Goal: Leave review/rating: Share an evaluation or opinion about a product, service, or content

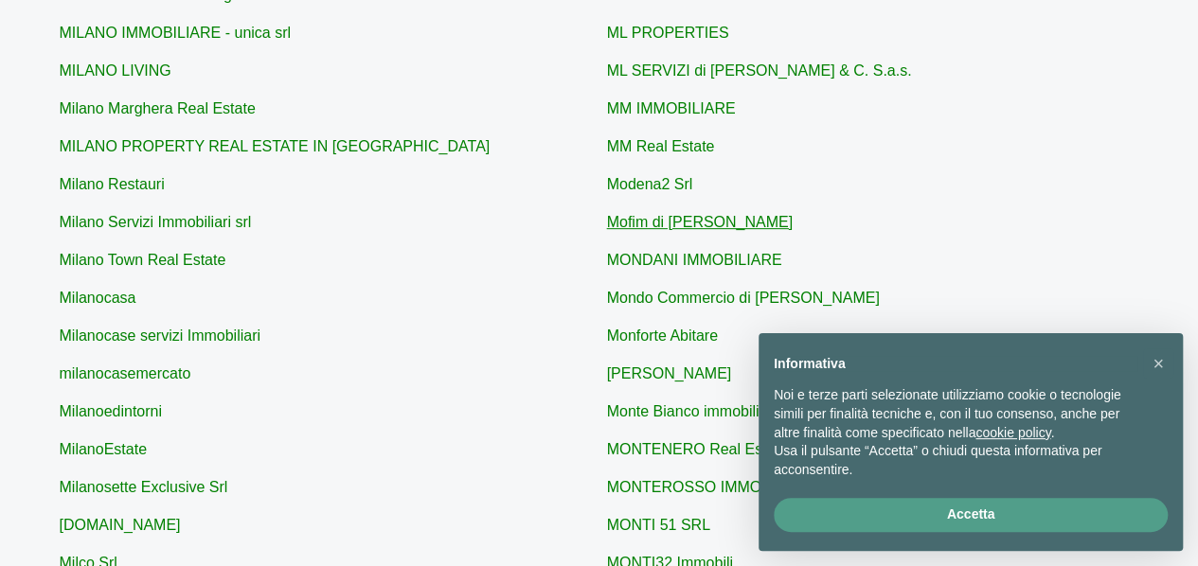
click at [665, 220] on link "Mofim di [PERSON_NAME]" at bounding box center [700, 222] width 186 height 16
type input "Mofim di [PERSON_NAME]"
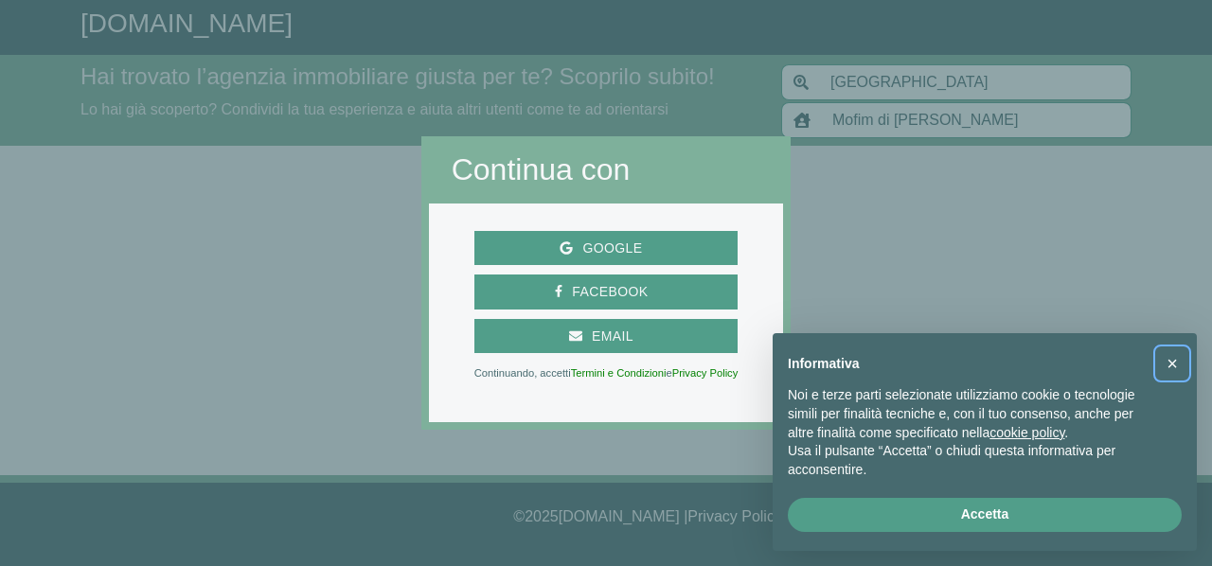
click at [1170, 359] on span "×" at bounding box center [1172, 363] width 11 height 21
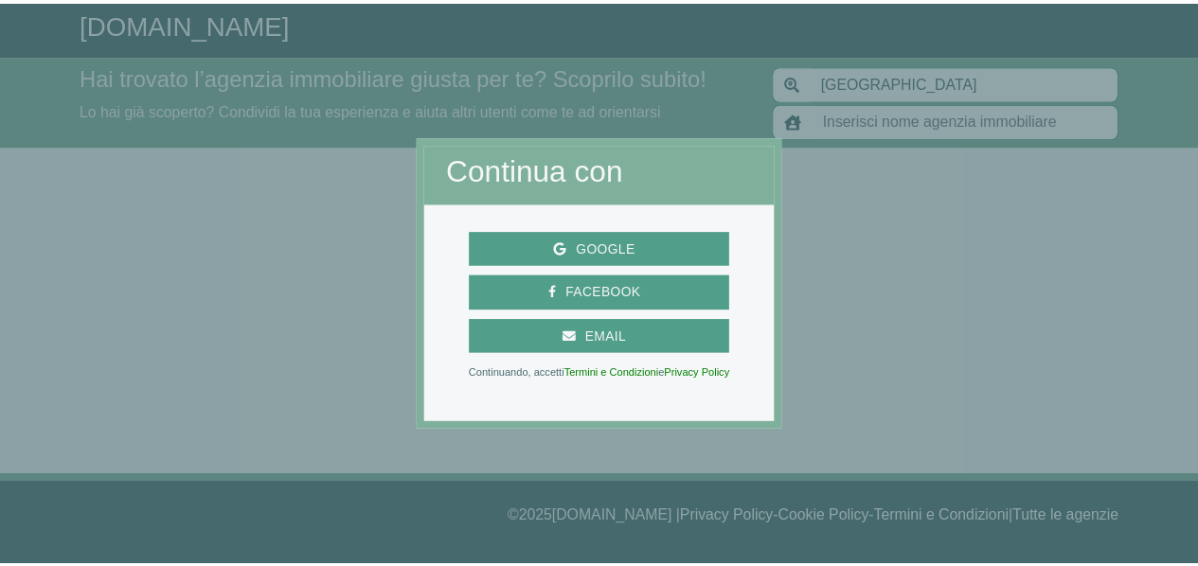
scroll to position [284, 0]
